Goal: Obtain resource: Download file/media

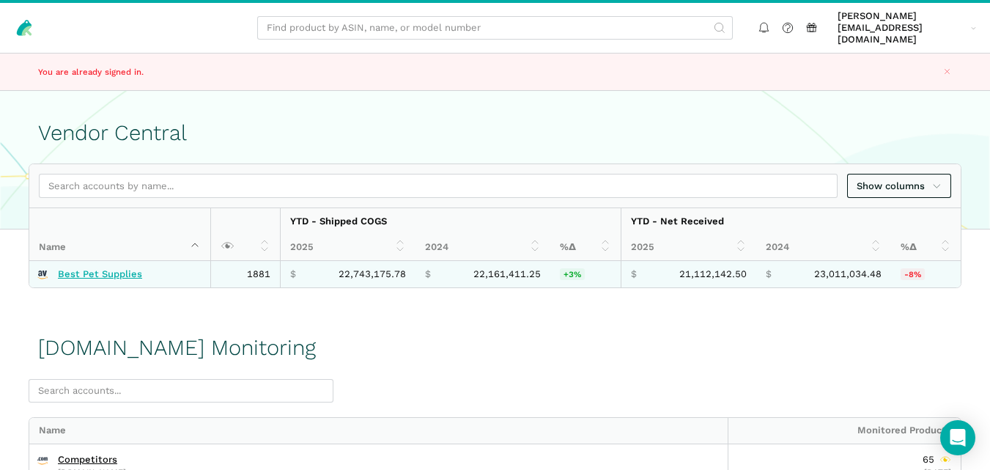
click at [89, 268] on link "Best Pet Supplies" at bounding box center [100, 274] width 84 height 12
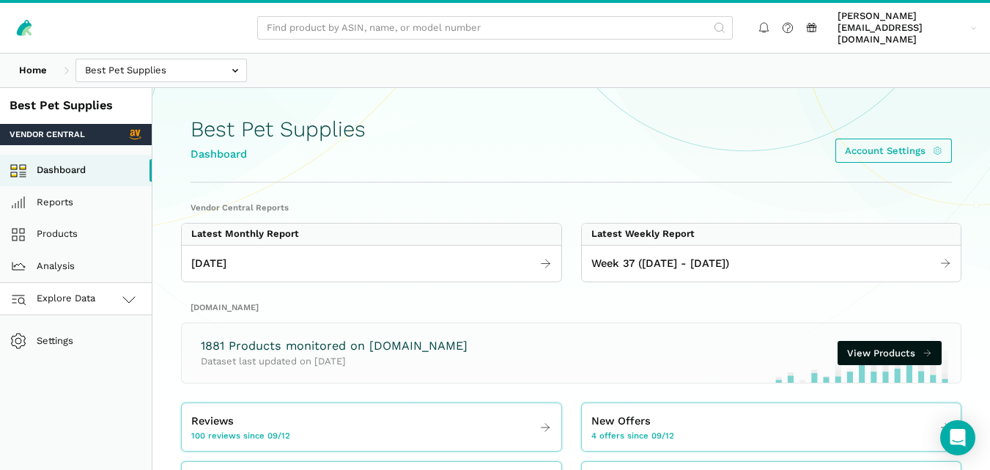
click at [127, 296] on link "Explore Data" at bounding box center [76, 299] width 152 height 32
click at [106, 359] on link "[DOMAIN_NAME]" at bounding box center [76, 363] width 152 height 32
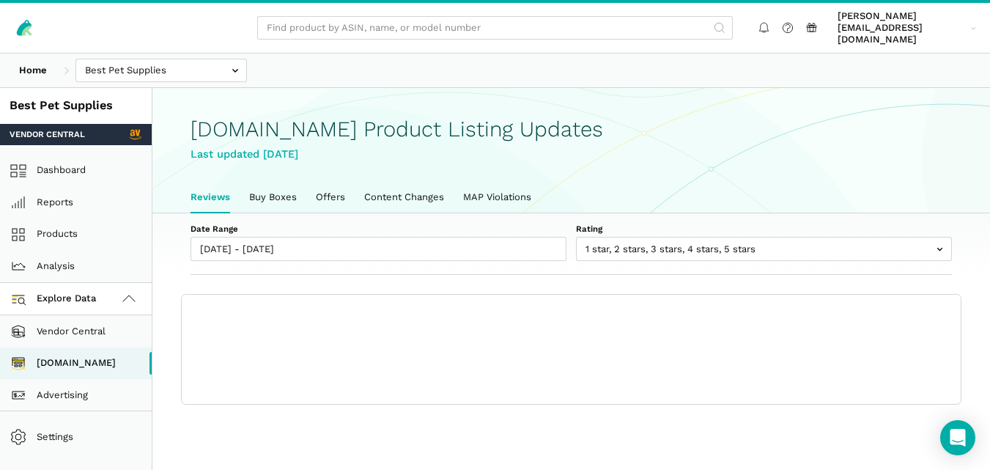
scroll to position [5, 0]
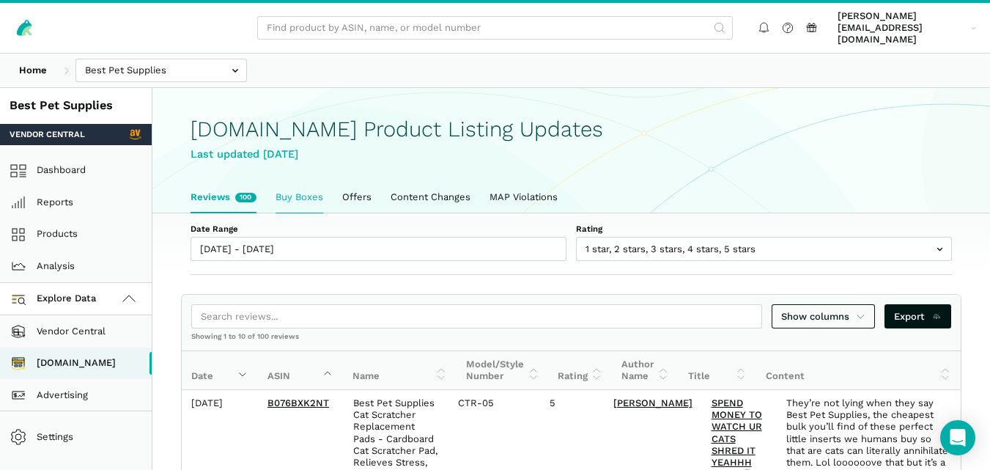
click at [293, 182] on link "Buy Boxes" at bounding box center [299, 197] width 67 height 31
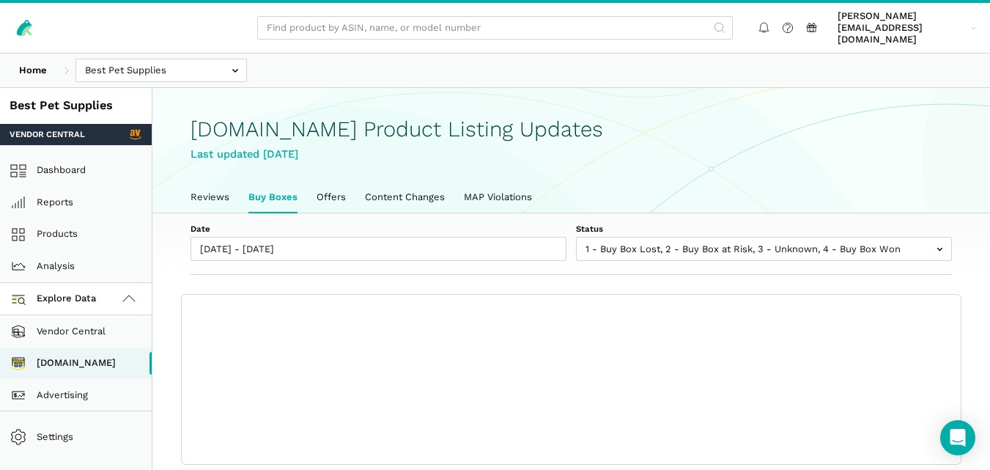
scroll to position [5, 0]
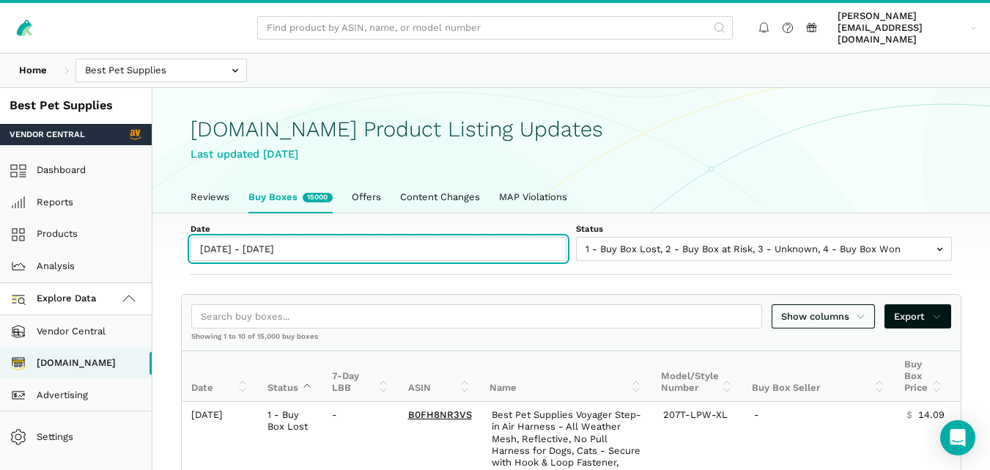
type input "[DATE]"
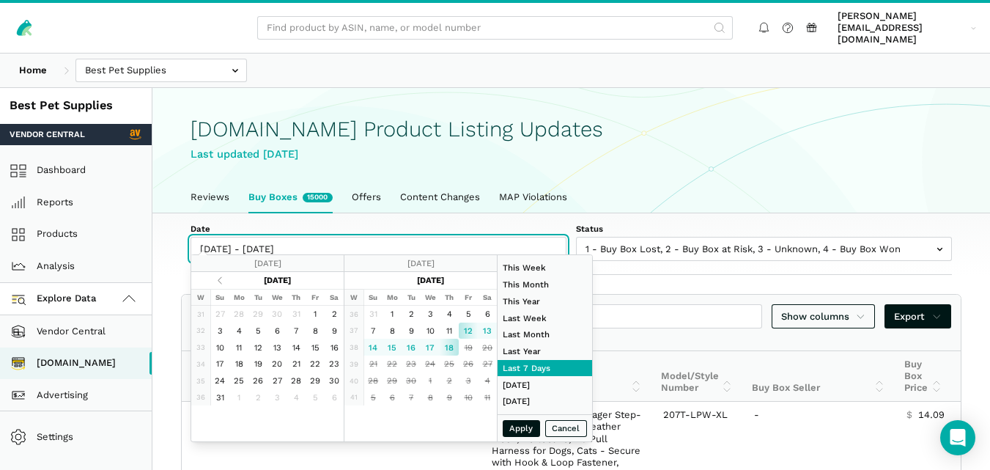
click at [288, 247] on input "09/12/2025 - 09/18/2025" at bounding box center [379, 249] width 376 height 24
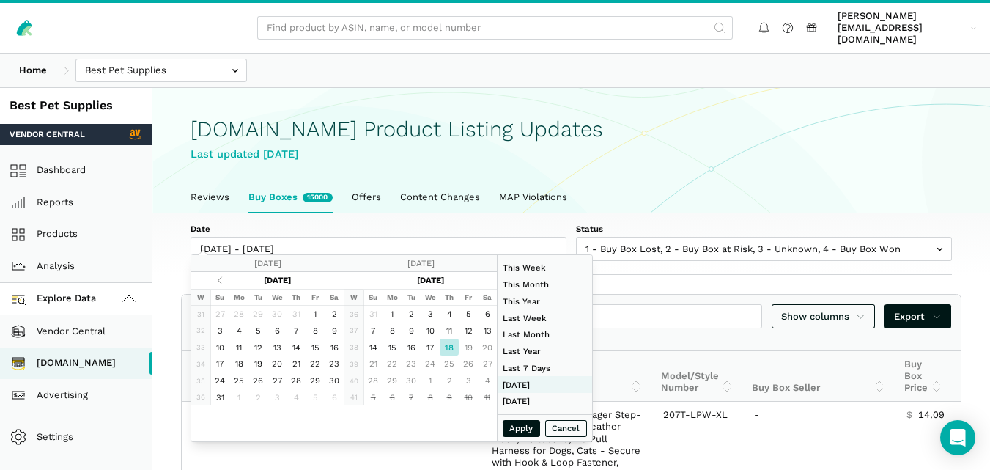
type input "08/31/2025"
type input "09/06/2025"
type input "07/01/2025"
type input "07/31/2025"
type input "09/18/2025"
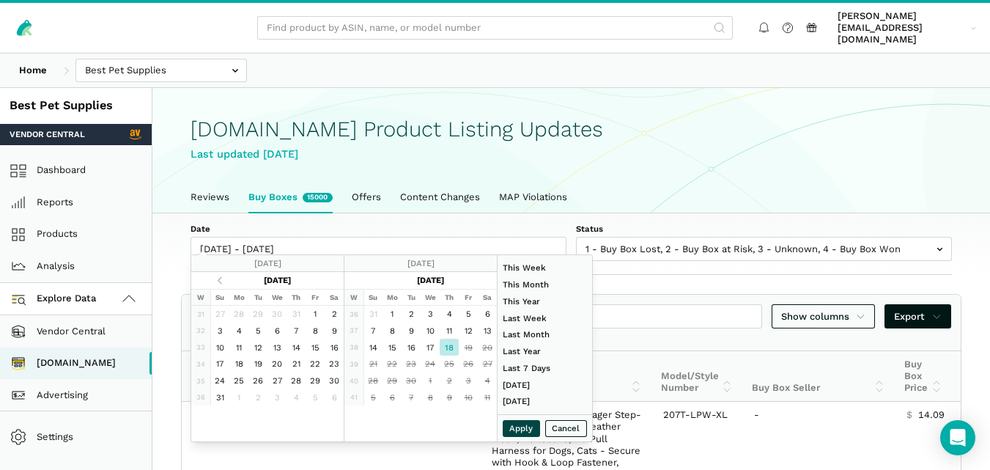
type input "09/18/2025"
click at [518, 427] on button "Apply" at bounding box center [522, 428] width 38 height 17
type input "09/18/2025 - 09/18/2025"
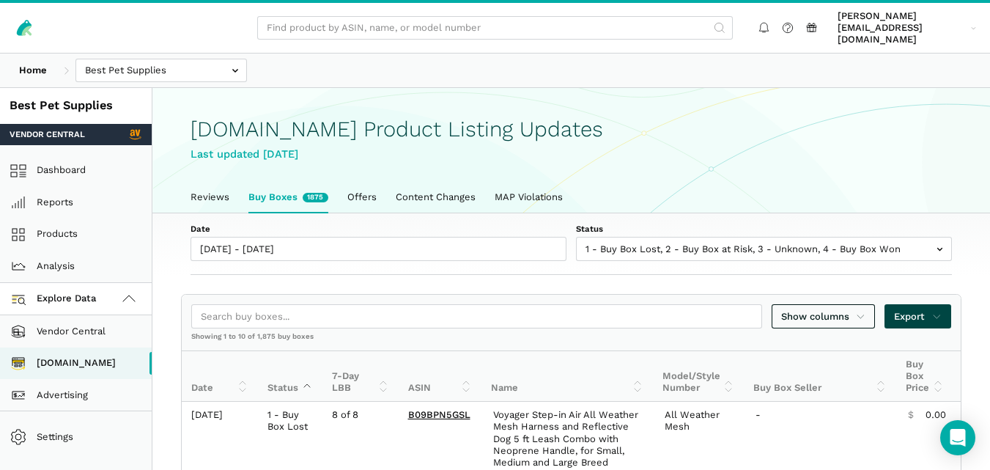
click at [940, 309] on icon at bounding box center [938, 316] width 10 height 15
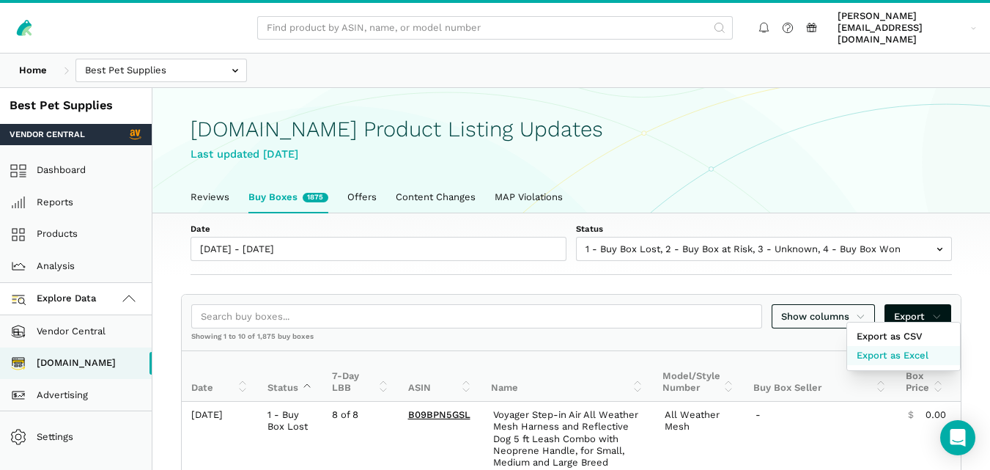
click at [906, 358] on span "Export as Excel" at bounding box center [893, 355] width 72 height 15
click at [857, 233] on div at bounding box center [495, 235] width 990 height 470
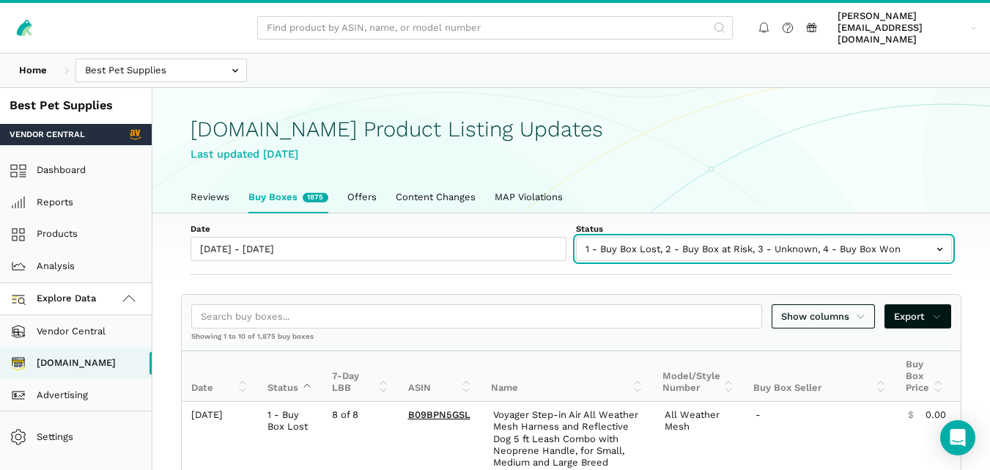
click at [816, 243] on input "text" at bounding box center [764, 249] width 376 height 24
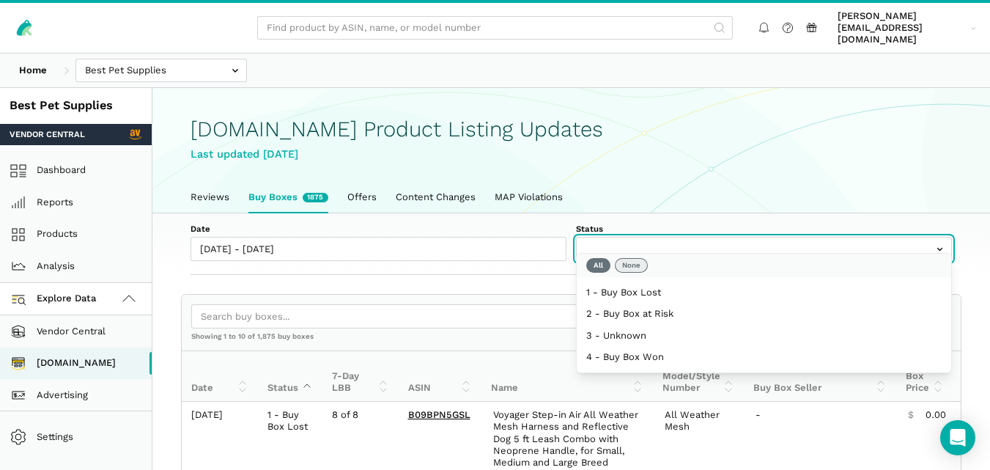
click at [638, 262] on button "None" at bounding box center [631, 265] width 33 height 15
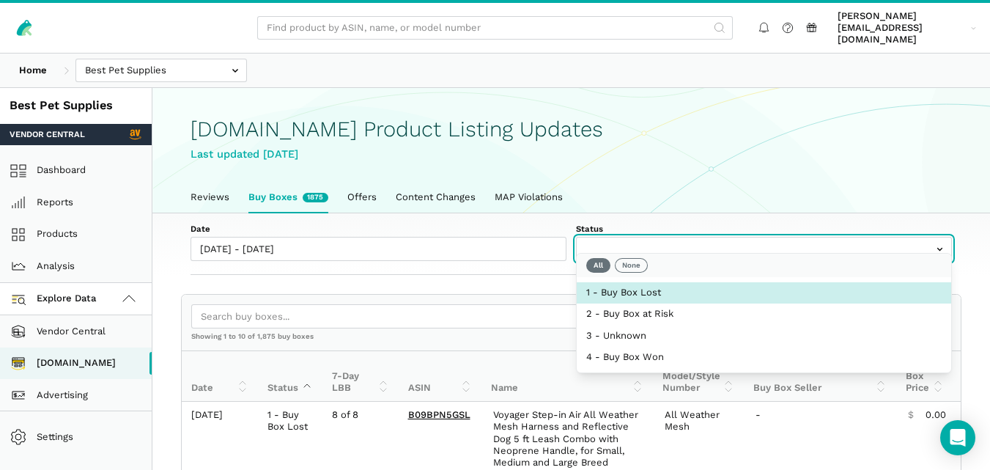
select select "1 - Buy Box Lost"
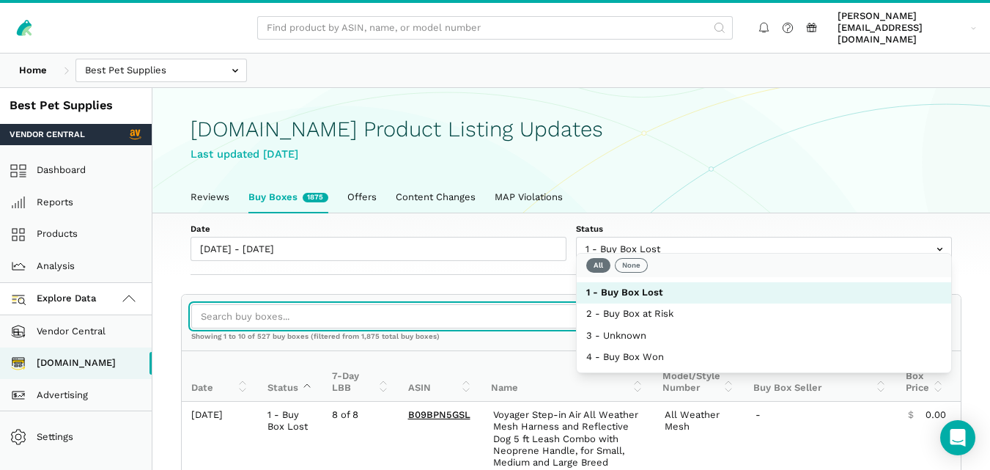
click at [509, 304] on input "search" at bounding box center [476, 316] width 571 height 24
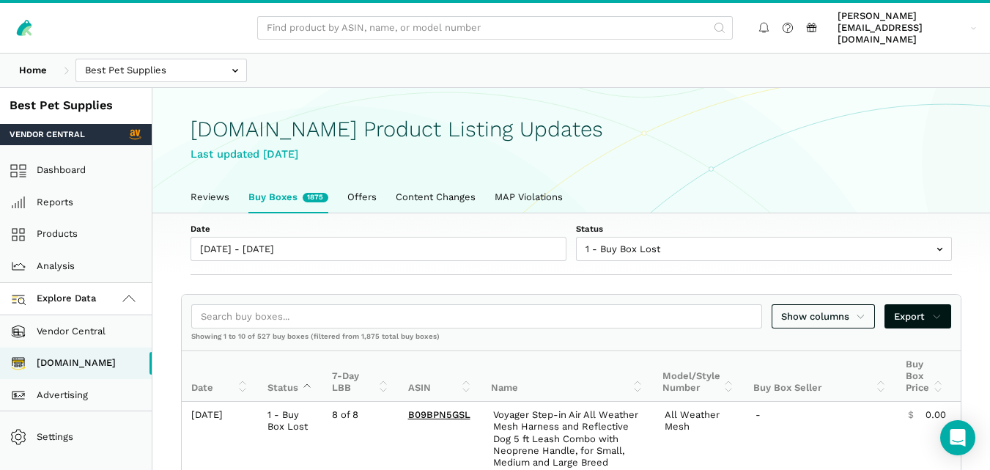
click at [527, 295] on div "Show columns Export" at bounding box center [571, 317] width 779 height 44
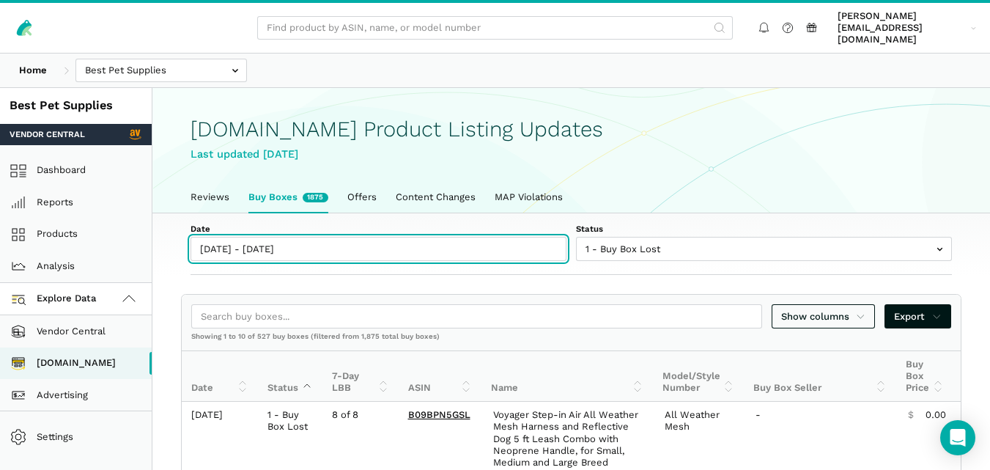
click at [293, 237] on input "09/18/2025 - 09/18/2025" at bounding box center [379, 249] width 376 height 24
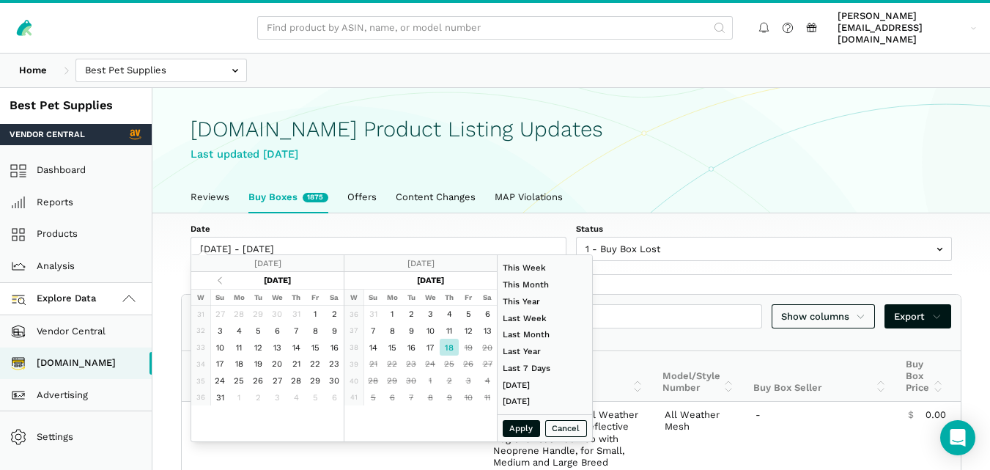
type input "07/01/2025"
type input "07/31/2025"
type input "09/18/2025"
click at [529, 435] on button "Apply" at bounding box center [522, 428] width 38 height 17
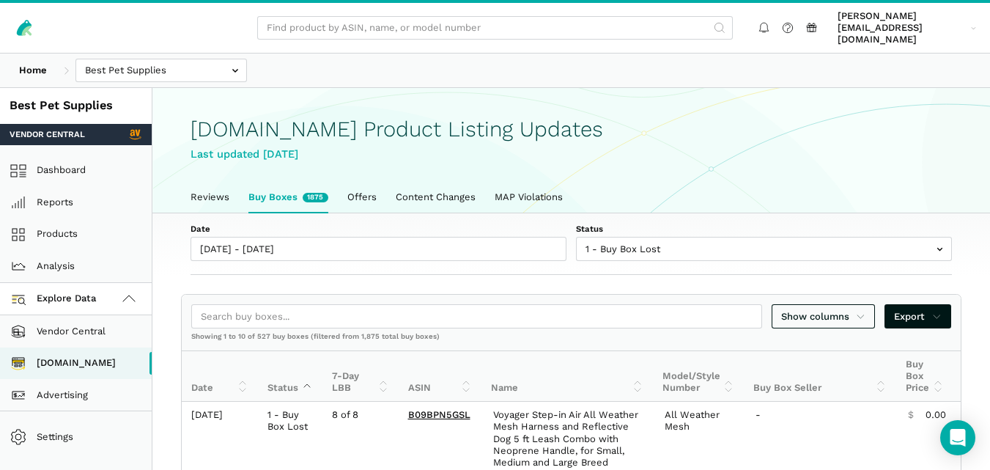
click at [262, 183] on link "Buy Boxes 1875" at bounding box center [288, 197] width 99 height 31
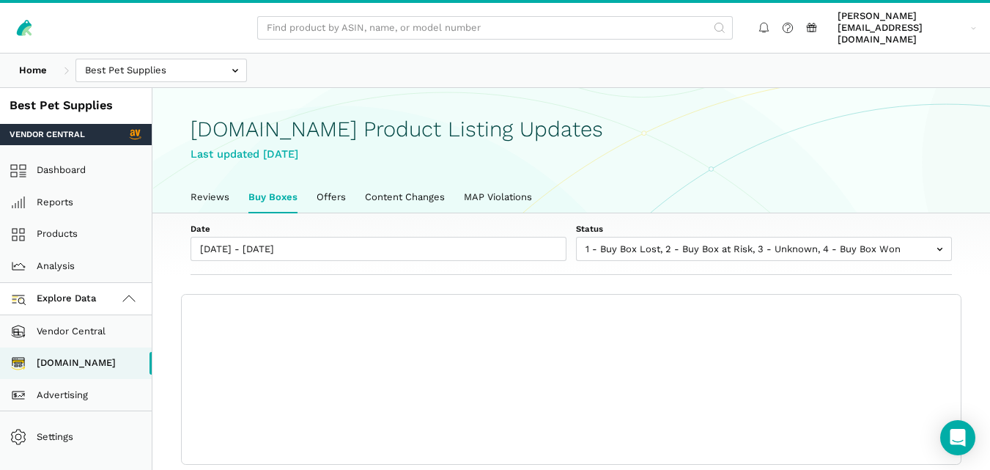
scroll to position [5, 0]
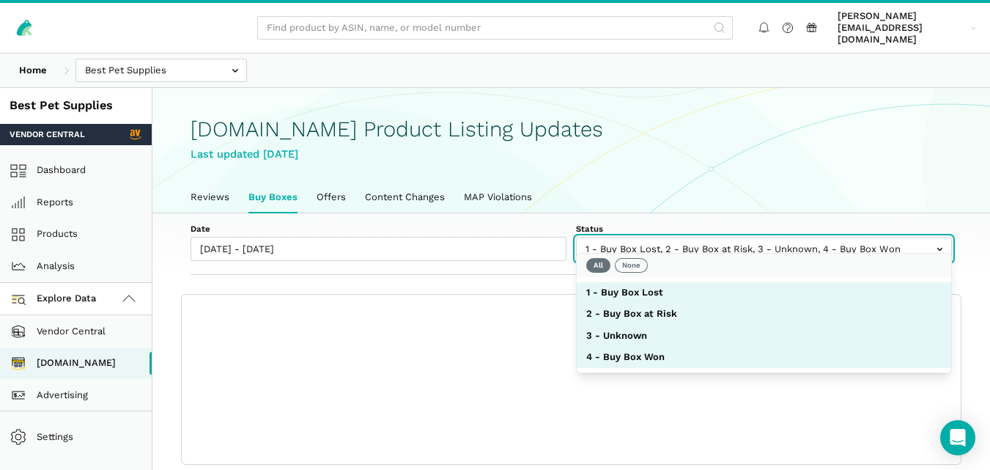
click at [672, 241] on input "text" at bounding box center [764, 249] width 376 height 24
click at [632, 260] on button "None" at bounding box center [631, 265] width 33 height 15
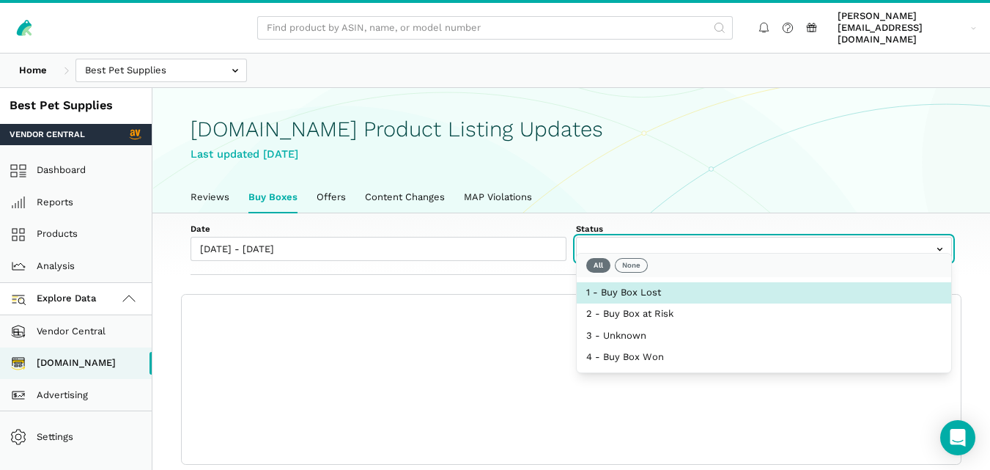
select select "1 - Buy Box Lost"
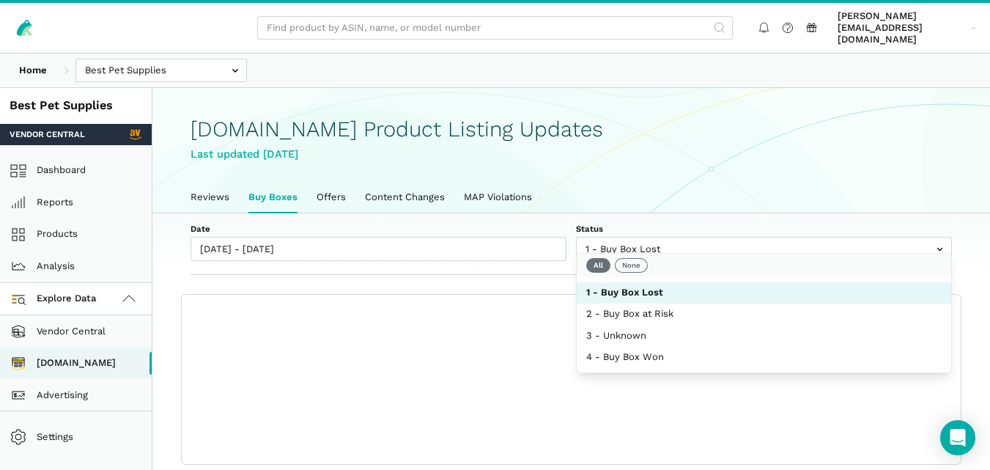
click at [540, 257] on div "Date [DATE] - [DATE] Status 1 - Buy Box Lost 2 - Buy Box at Risk 3 - Unknown 4 …" at bounding box center [571, 244] width 838 height 62
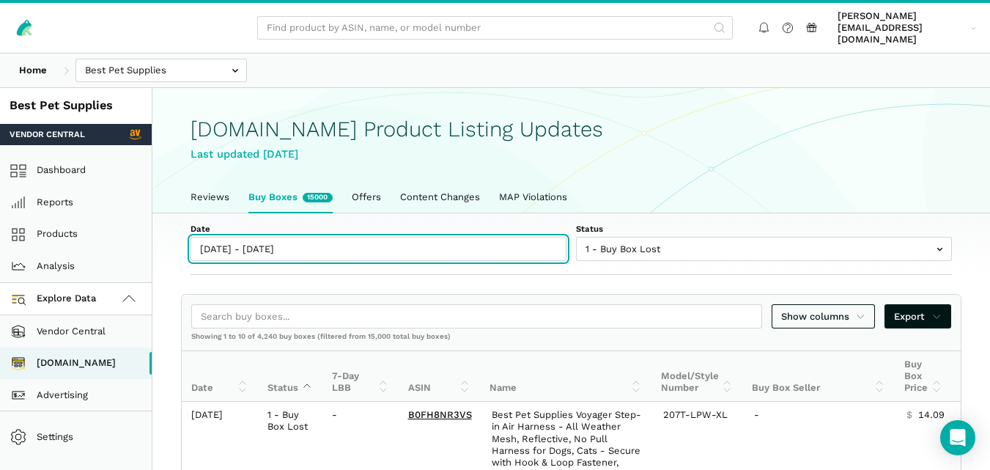
type input "[DATE]"
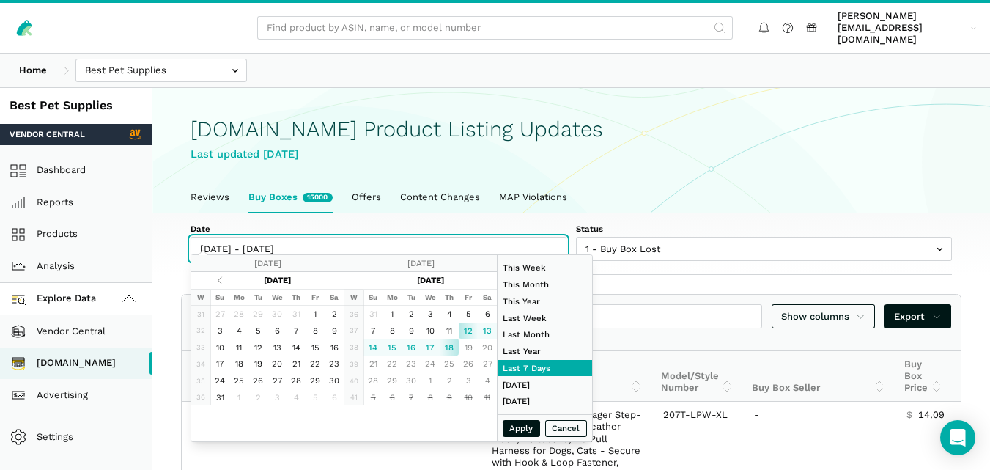
click at [304, 237] on input "09/12/2025 - 09/18/2025" at bounding box center [379, 249] width 376 height 24
type input "09/18/2025"
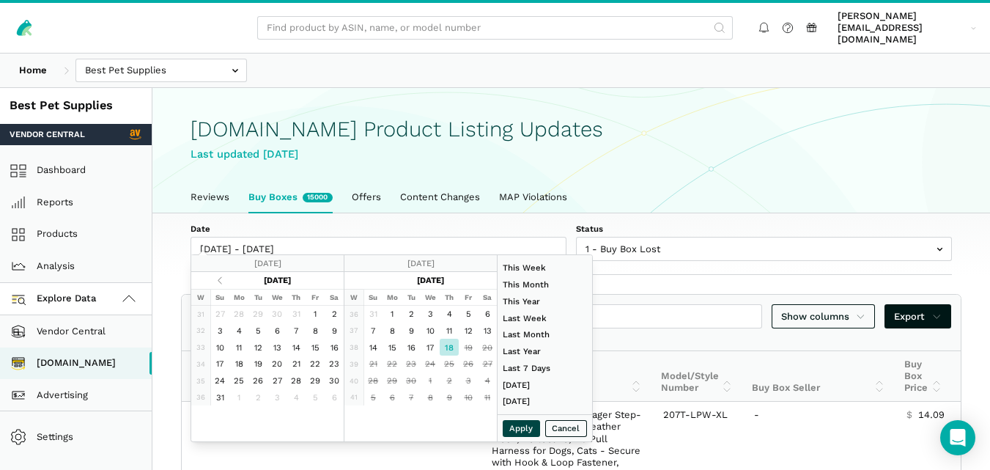
click at [520, 431] on button "Apply" at bounding box center [522, 428] width 38 height 17
type input "09/18/2025 - 09/18/2025"
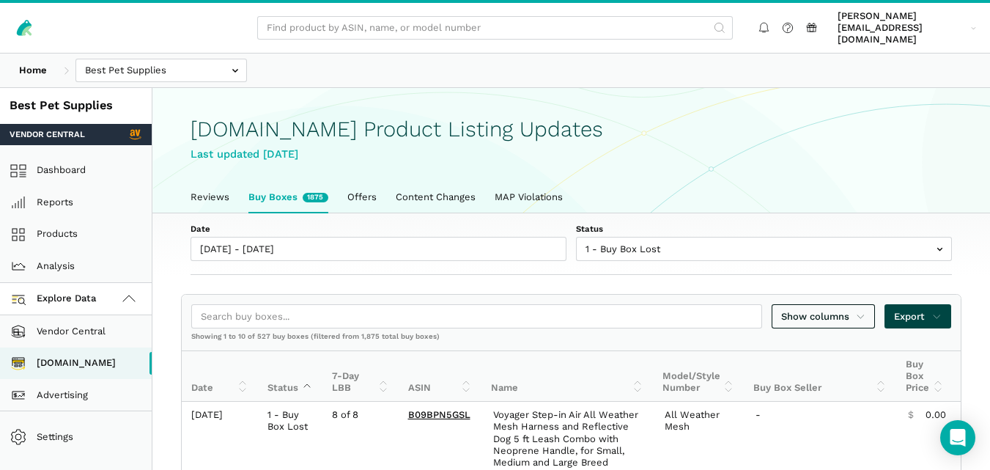
click at [920, 309] on span "Export" at bounding box center [918, 316] width 48 height 15
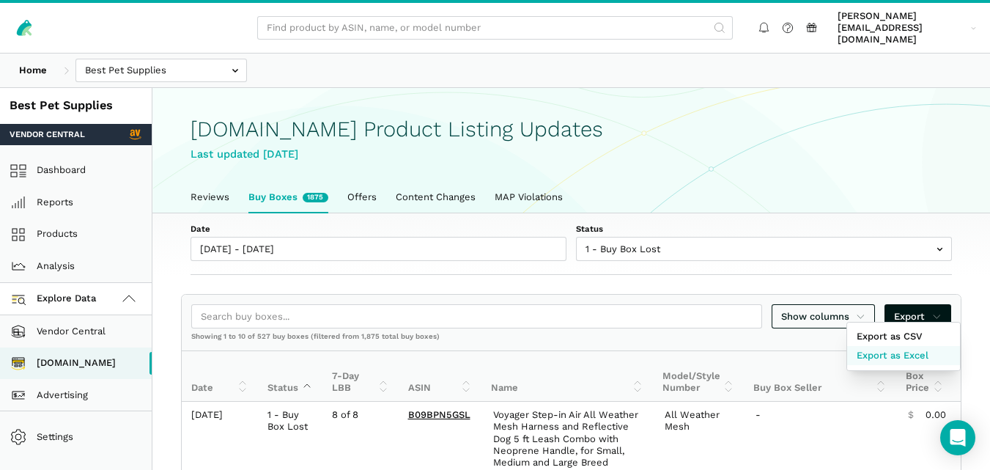
click at [902, 356] on span "Export as Excel" at bounding box center [893, 355] width 72 height 15
